Goal: Task Accomplishment & Management: Manage account settings

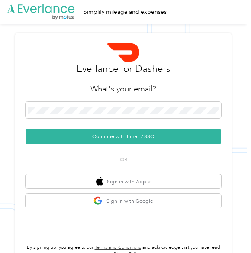
click at [72, 202] on button "Sign in with Google" at bounding box center [124, 200] width 196 height 14
click at [103, 196] on img "button" at bounding box center [97, 200] width 9 height 9
click at [125, 198] on button "Sign in with Google" at bounding box center [124, 200] width 196 height 14
click at [192, 135] on button "Continue with Email / SSO" at bounding box center [124, 136] width 196 height 16
